Goal: Information Seeking & Learning: Learn about a topic

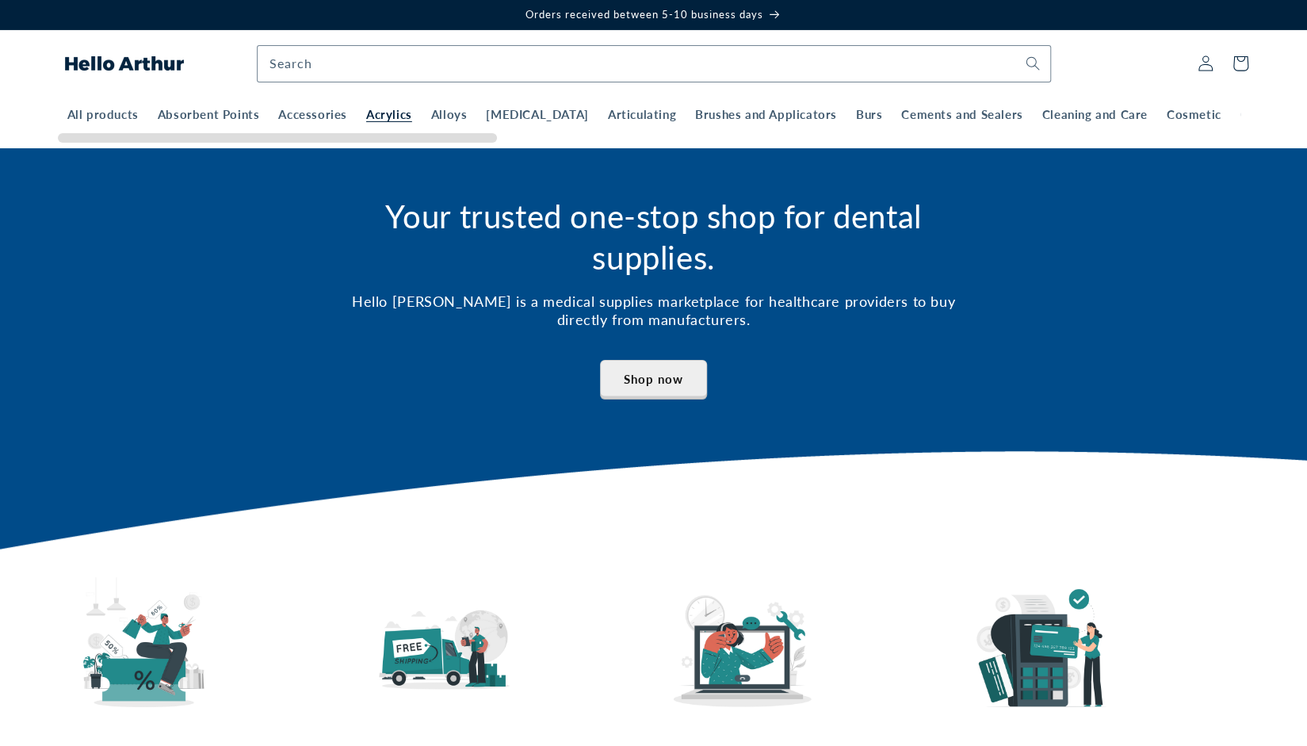
click at [384, 113] on span "Acrylics" at bounding box center [389, 115] width 46 height 16
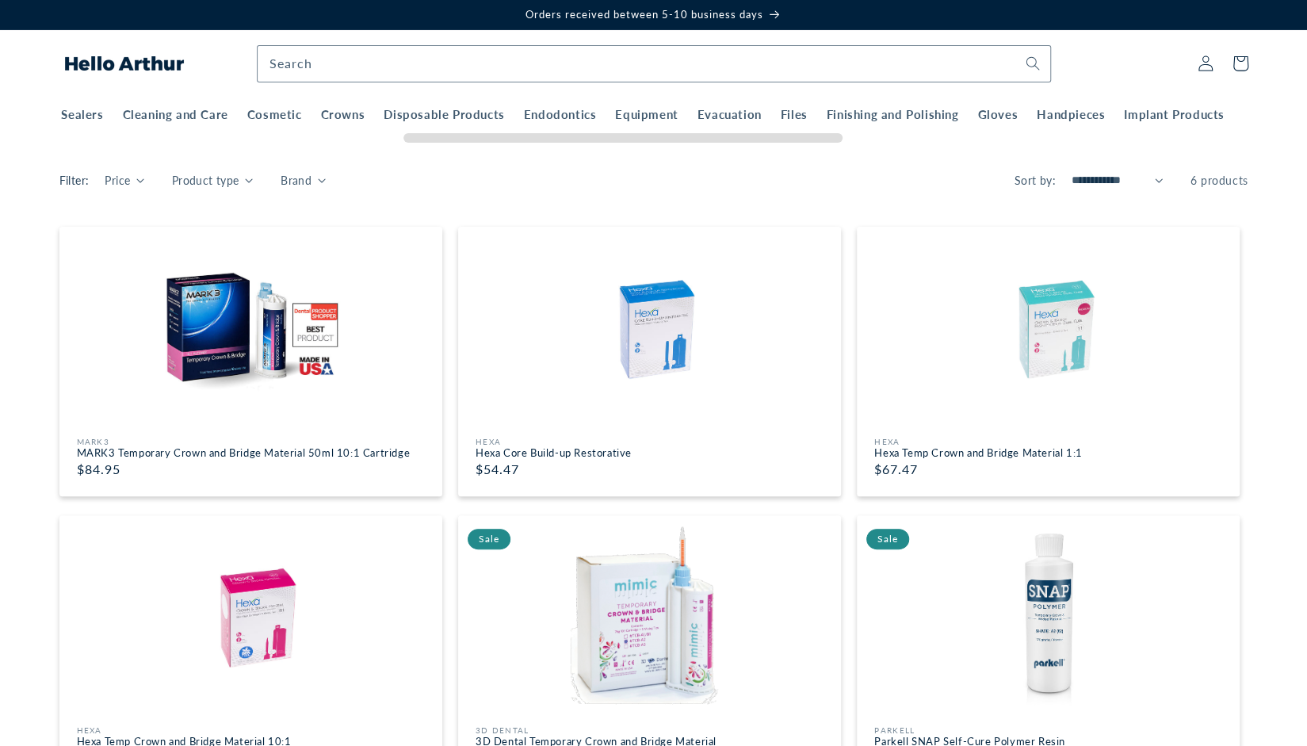
click at [816, 136] on div at bounding box center [622, 138] width 439 height 10
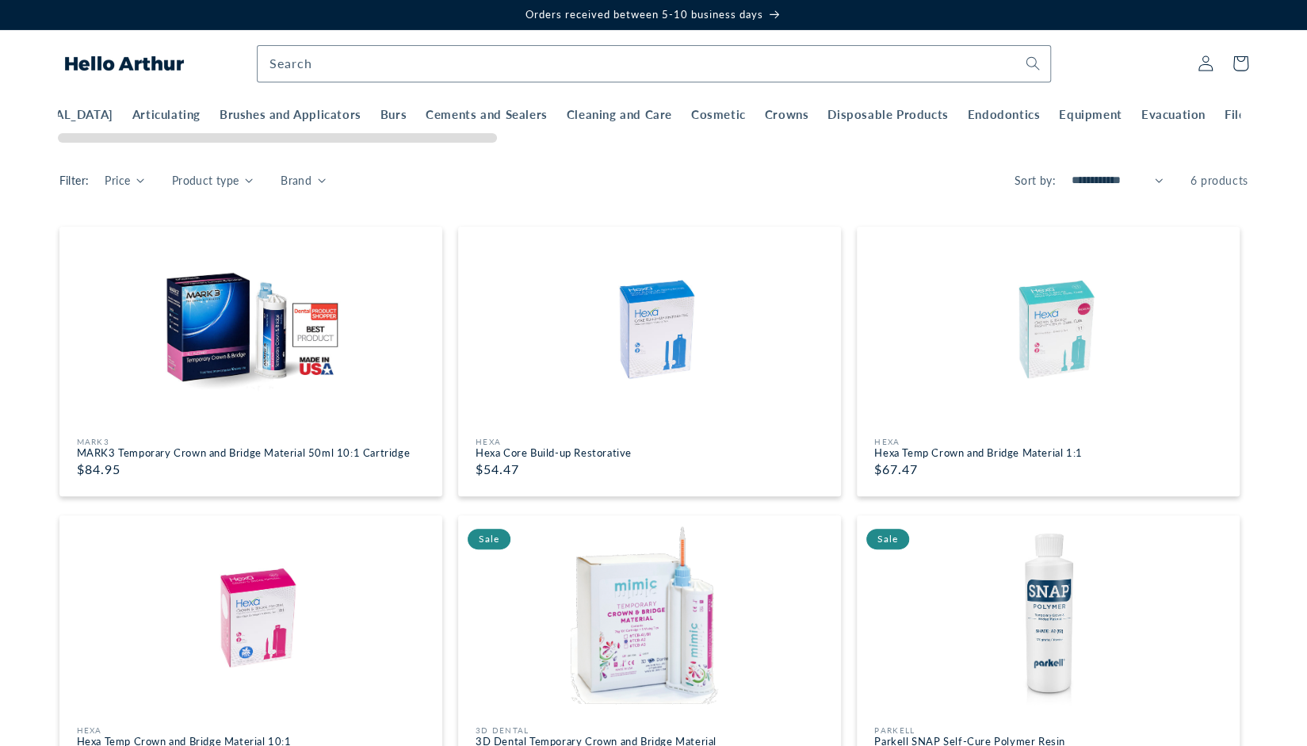
click at [403, 168] on body "Skip to content Orders received between 5-10 business days Products Products Al…" at bounding box center [653, 605] width 1307 height 1211
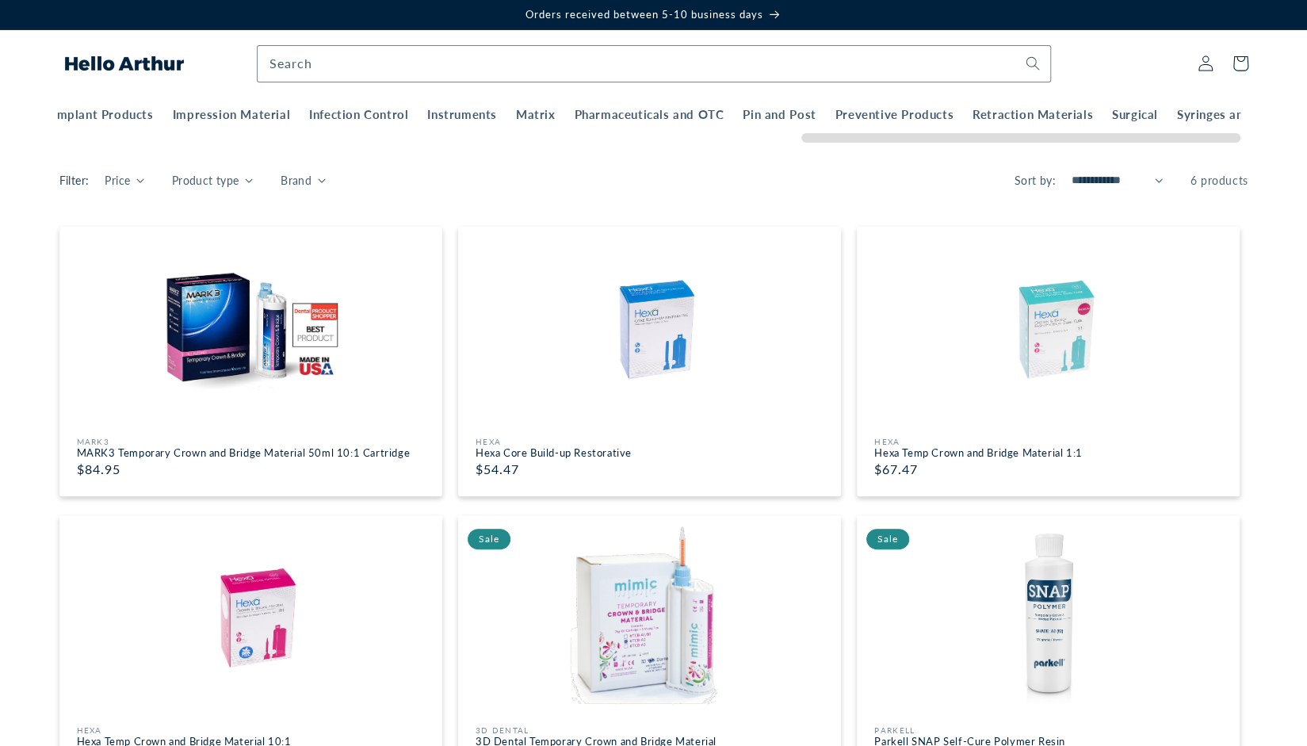
click at [1280, 156] on body "Skip to content Orders received between 5-10 business days Products Products Al…" at bounding box center [653, 605] width 1307 height 1211
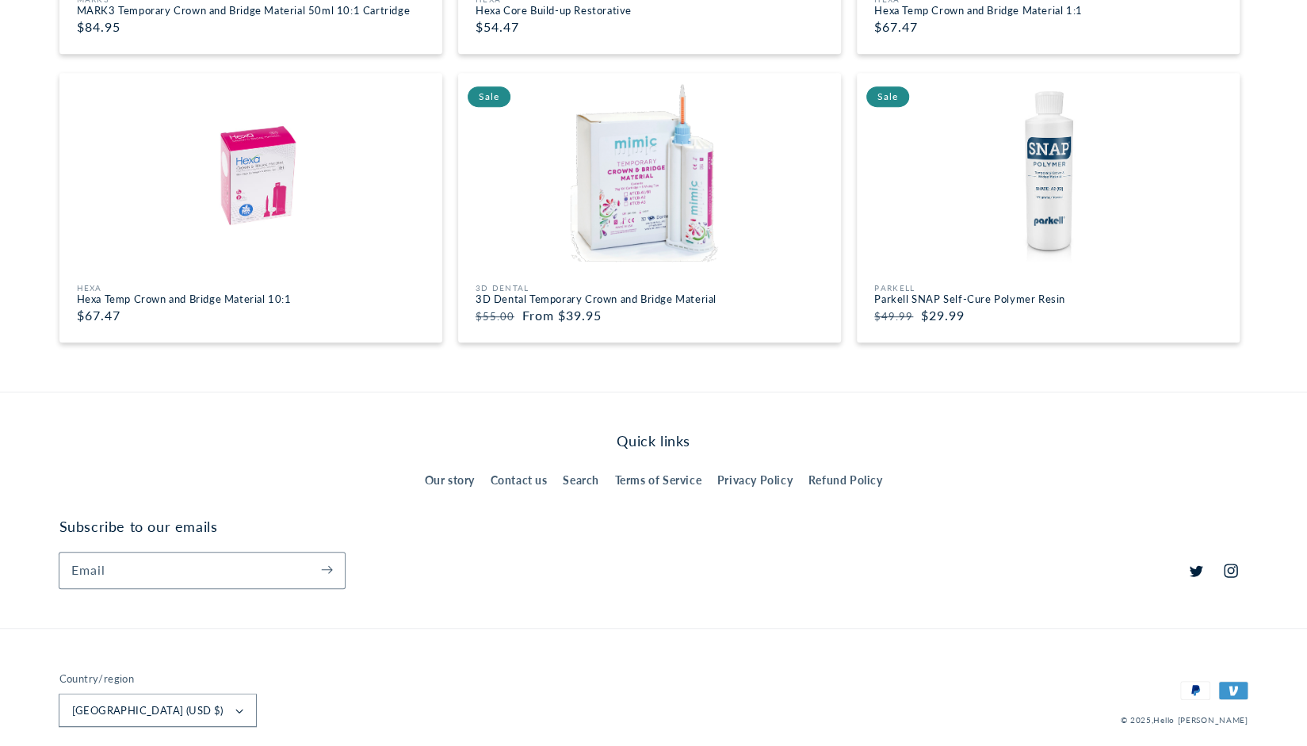
scroll to position [465, 0]
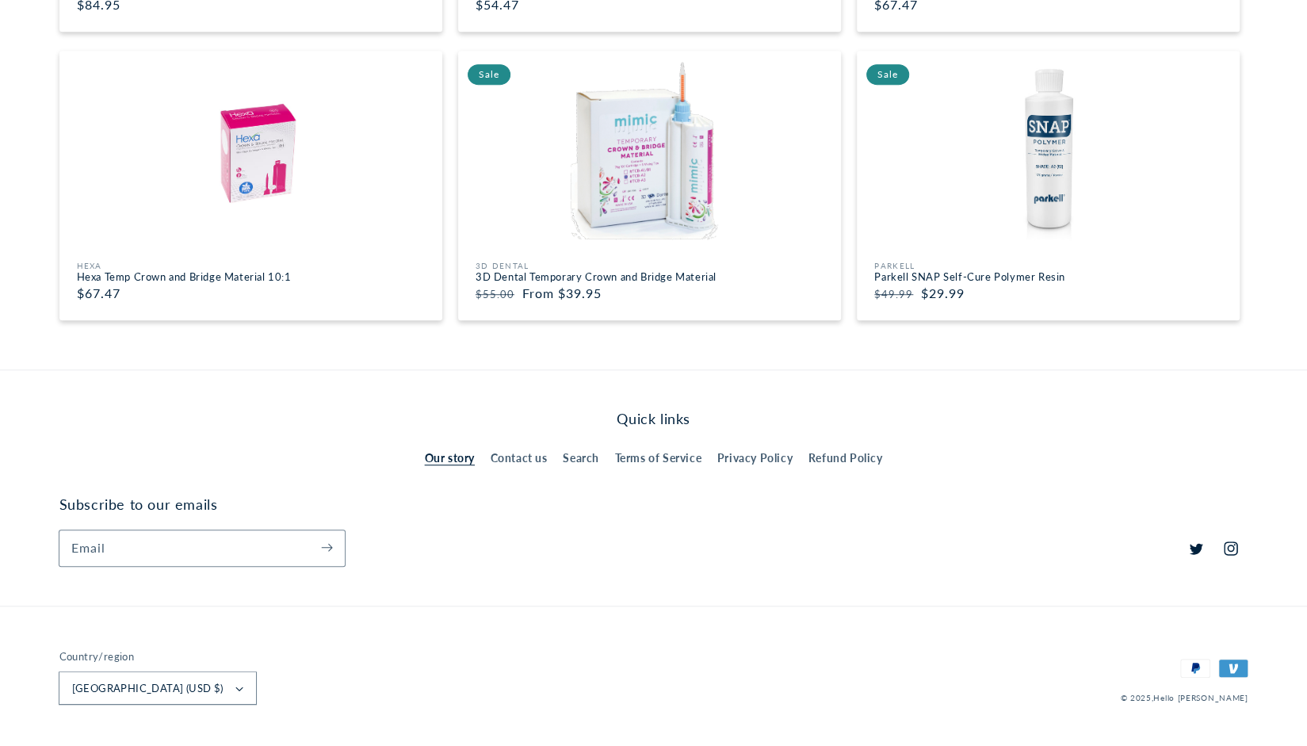
click at [447, 456] on link "Our story" at bounding box center [450, 460] width 50 height 24
